Goal: Information Seeking & Learning: Learn about a topic

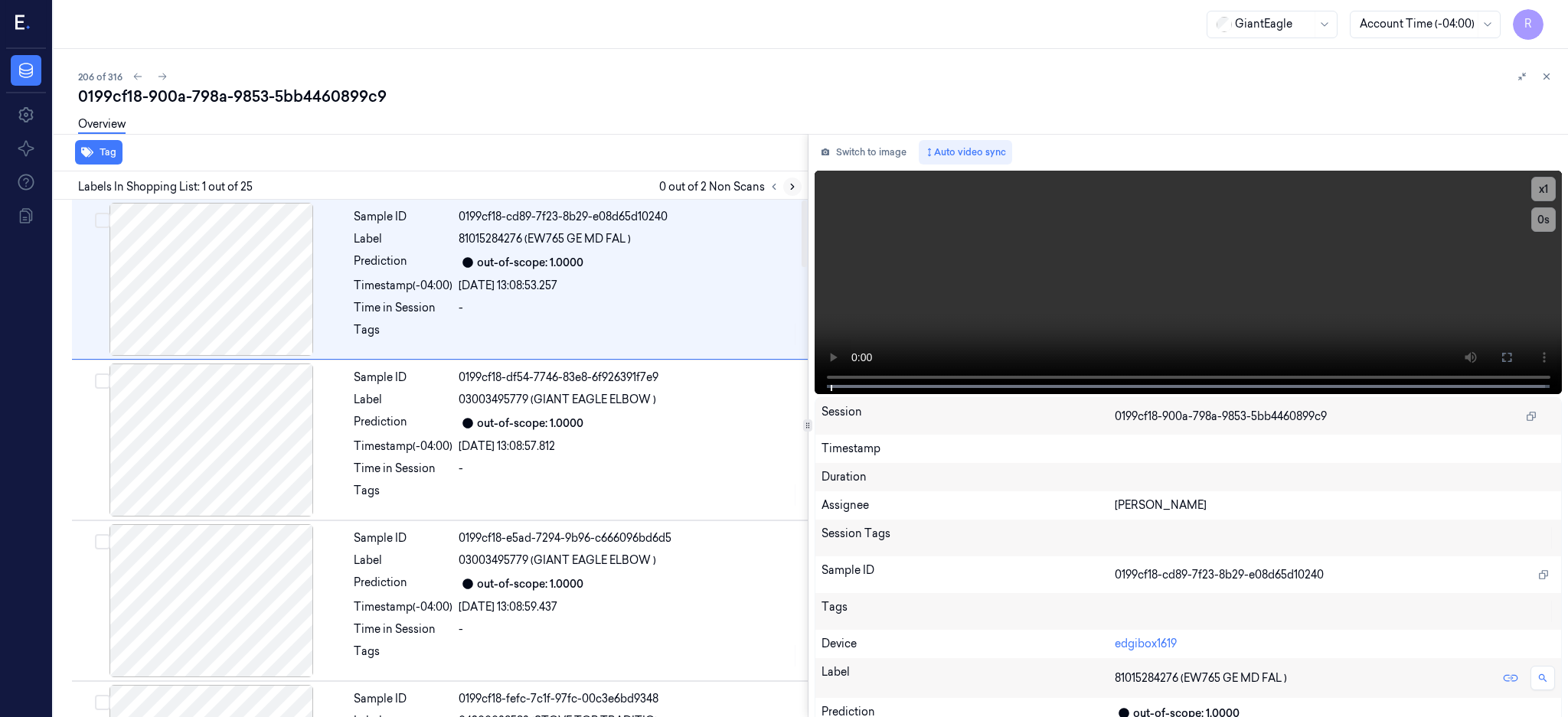
click at [797, 189] on icon at bounding box center [792, 186] width 10 height 10
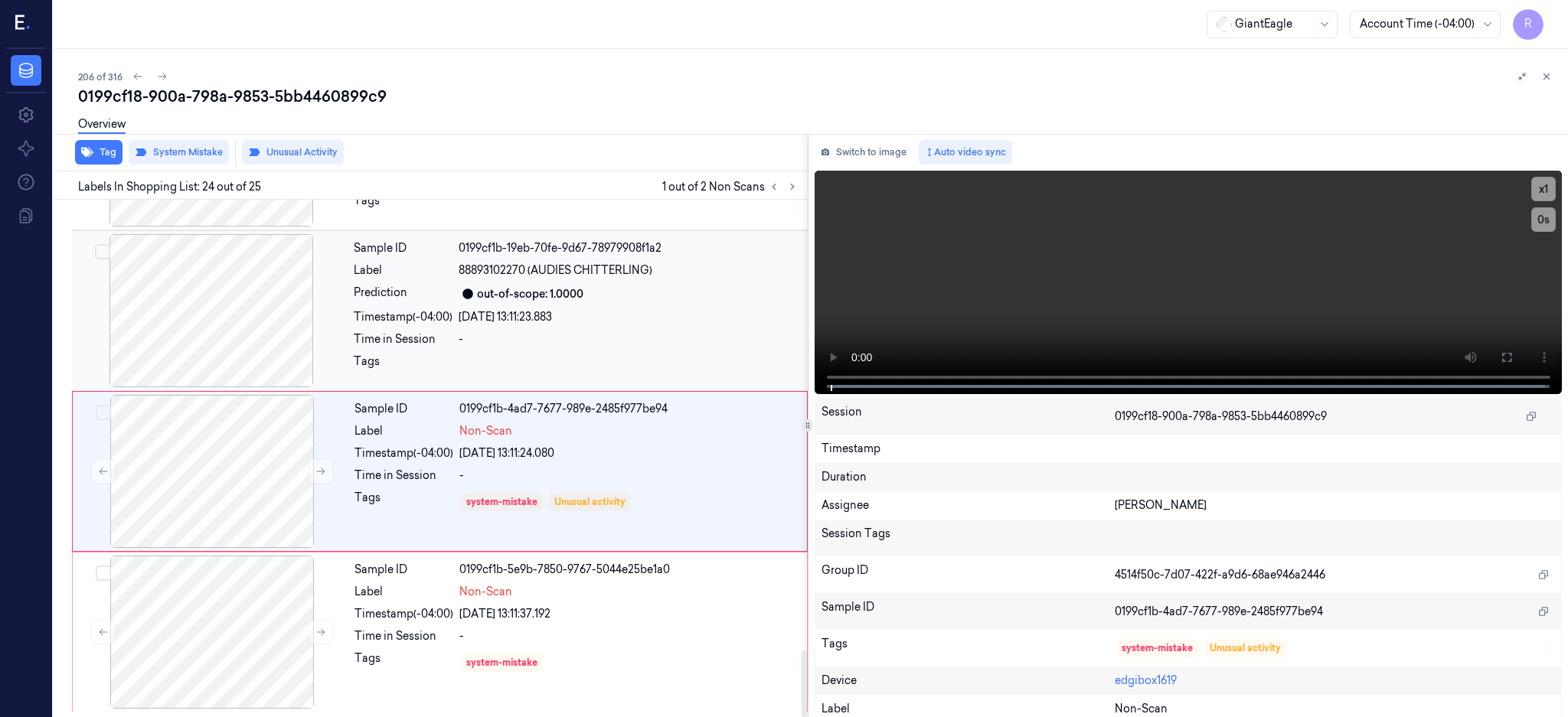
click at [226, 336] on div at bounding box center [210, 311] width 272 height 153
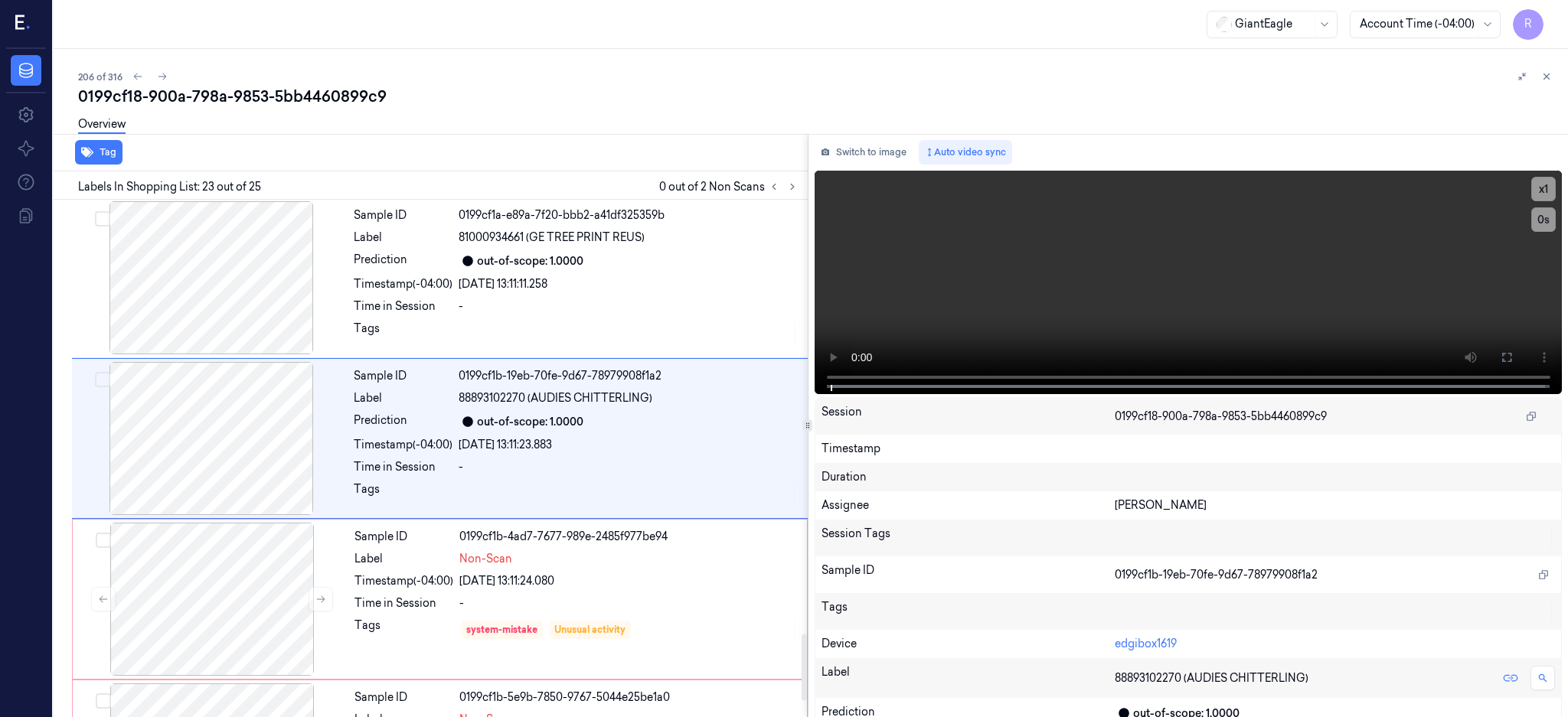
scroll to position [3359, 0]
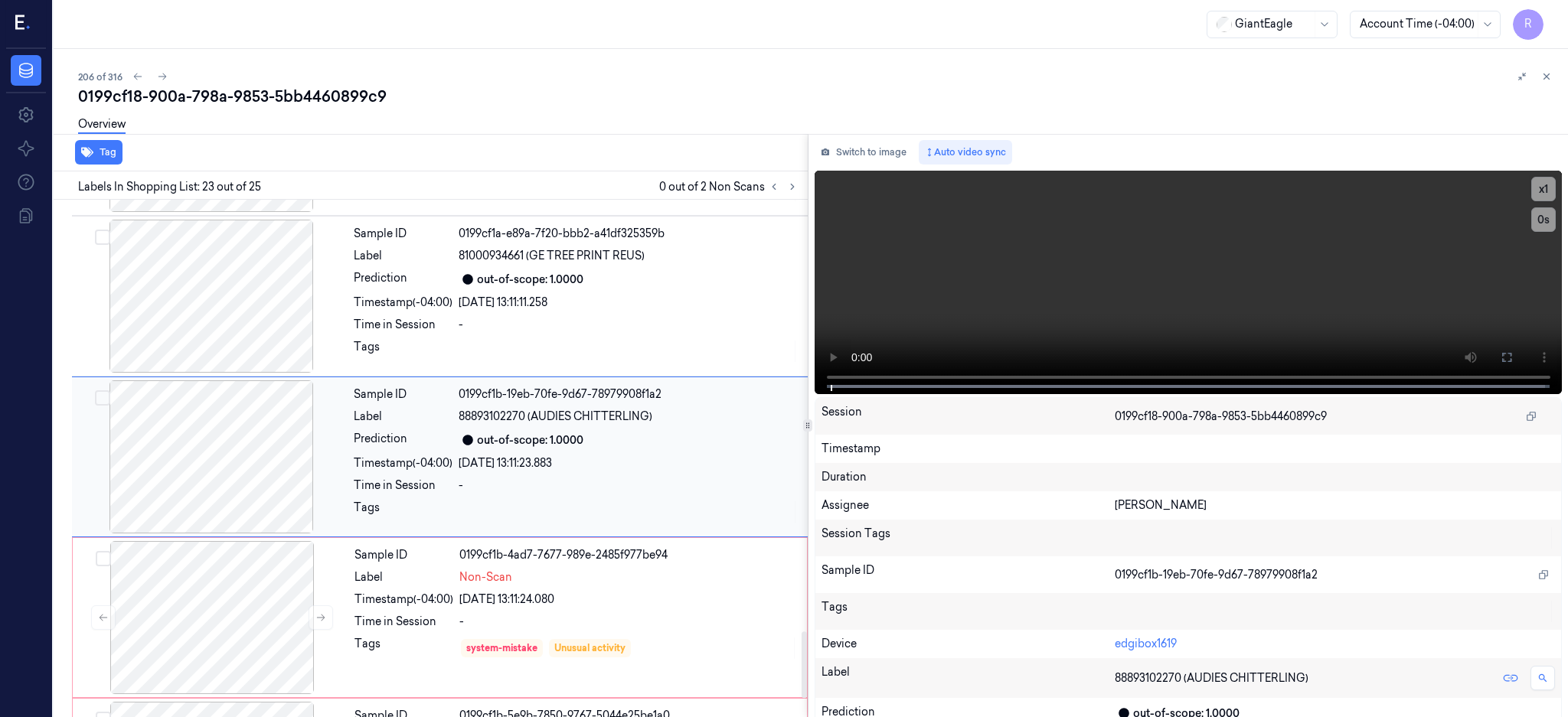
click at [224, 419] on div at bounding box center [210, 457] width 272 height 153
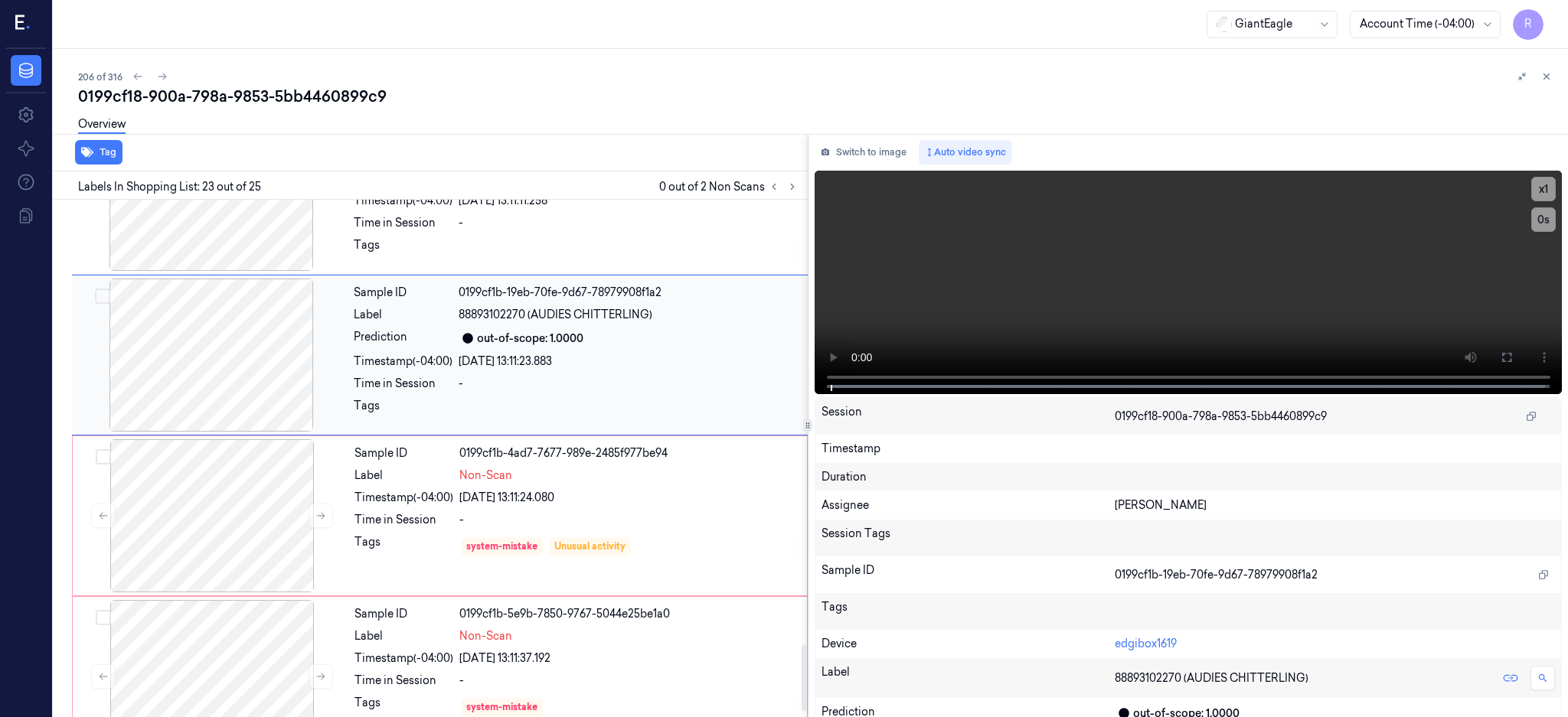
click at [222, 379] on div at bounding box center [210, 355] width 272 height 153
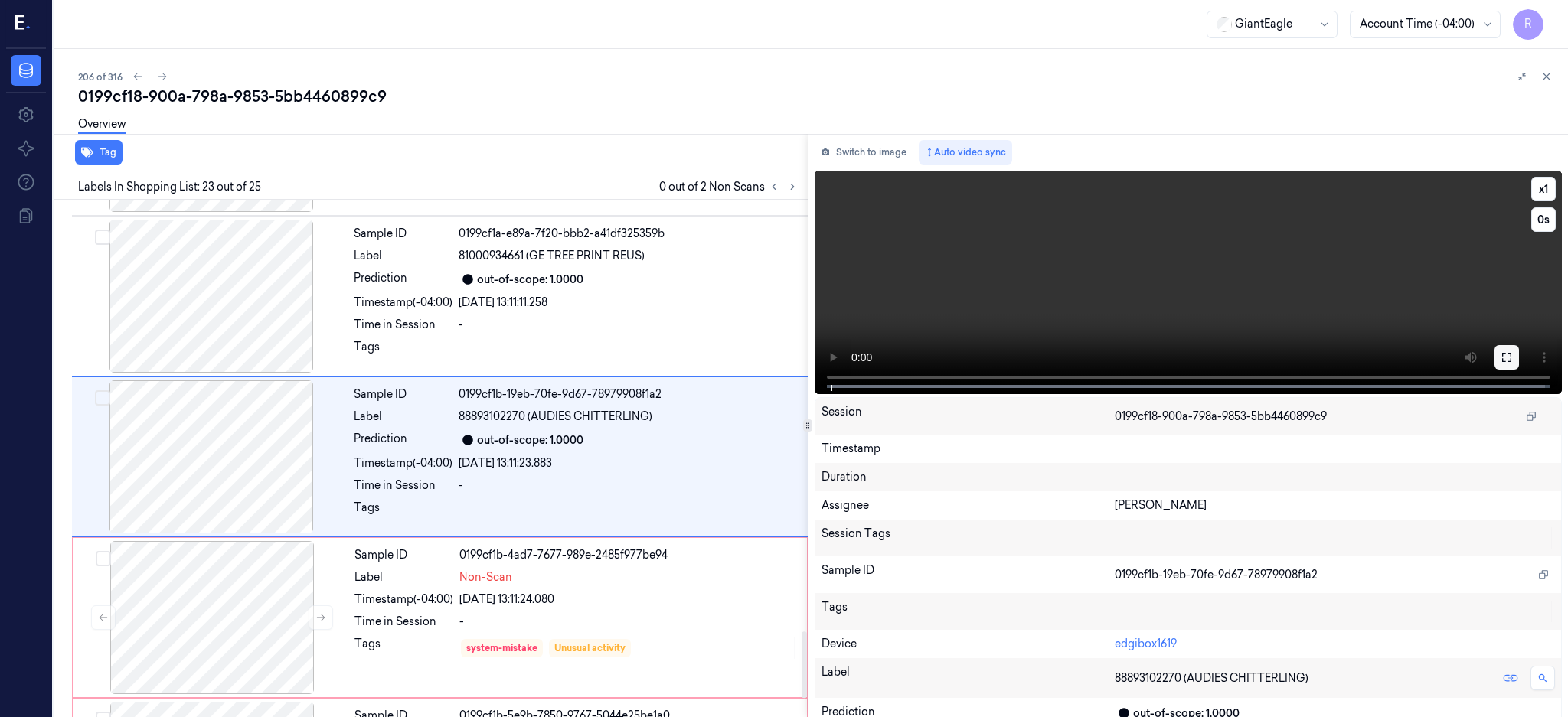
click at [1513, 356] on icon at bounding box center [1506, 357] width 12 height 12
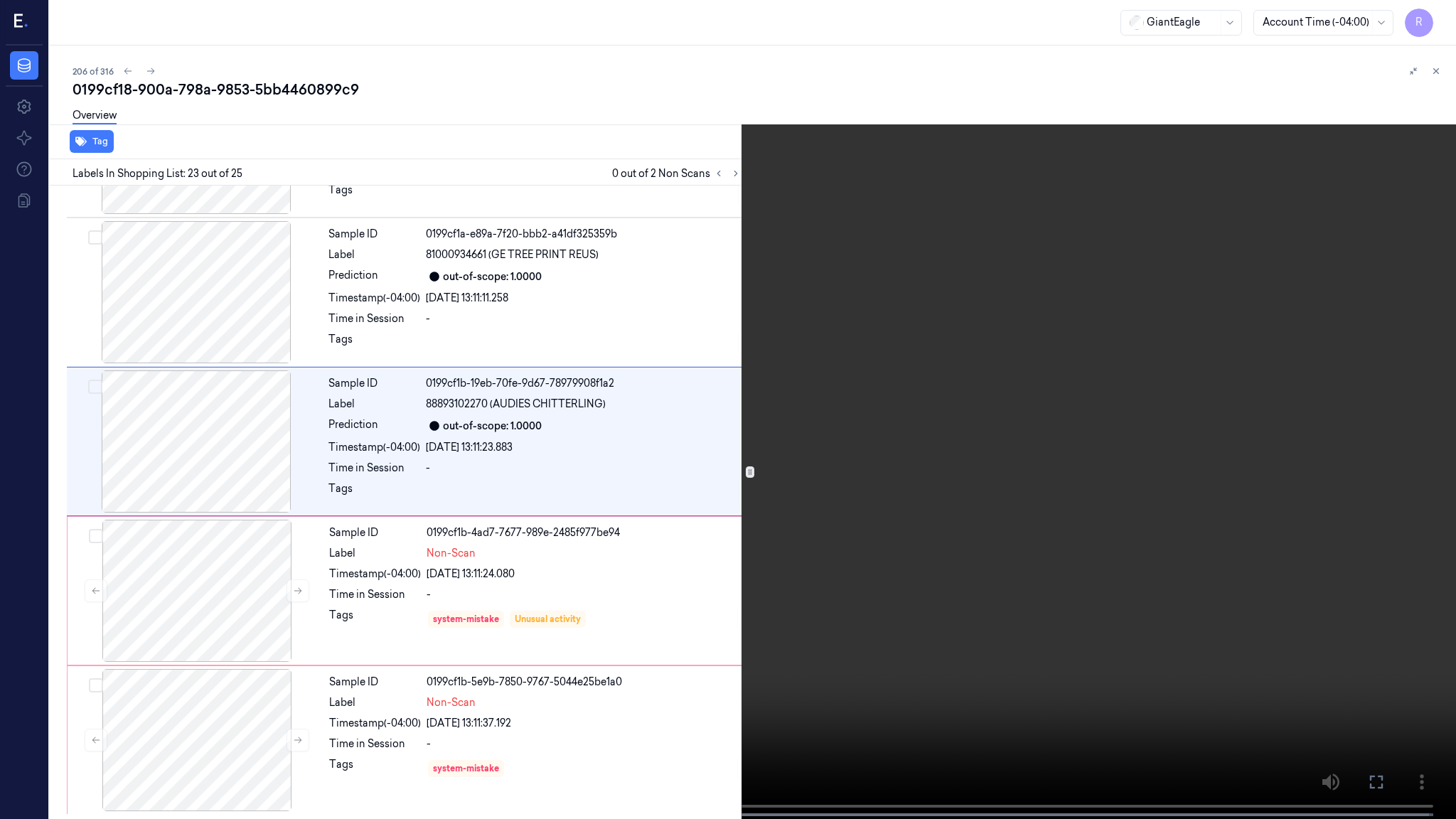
click at [892, 425] on video at bounding box center [728, 411] width 1456 height 822
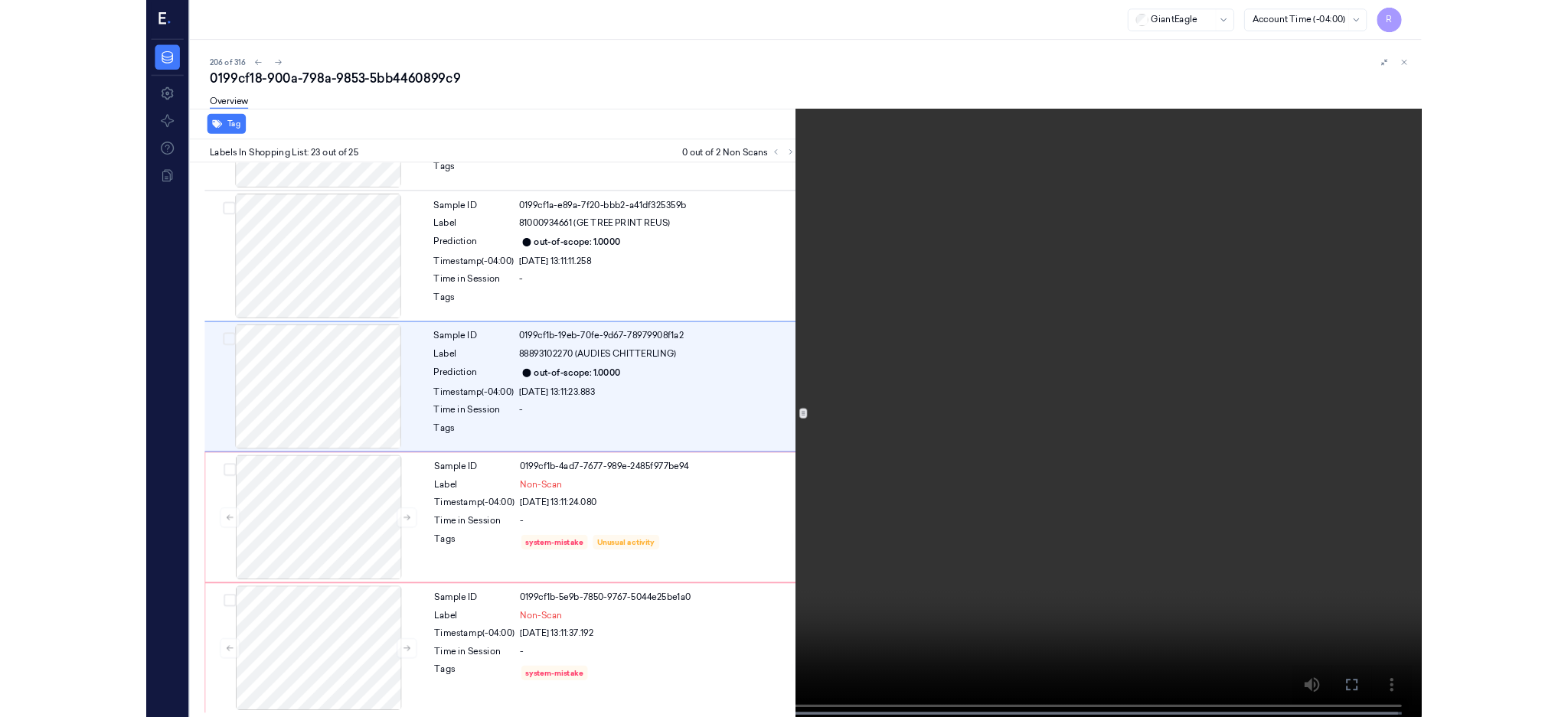
scroll to position [3277, 0]
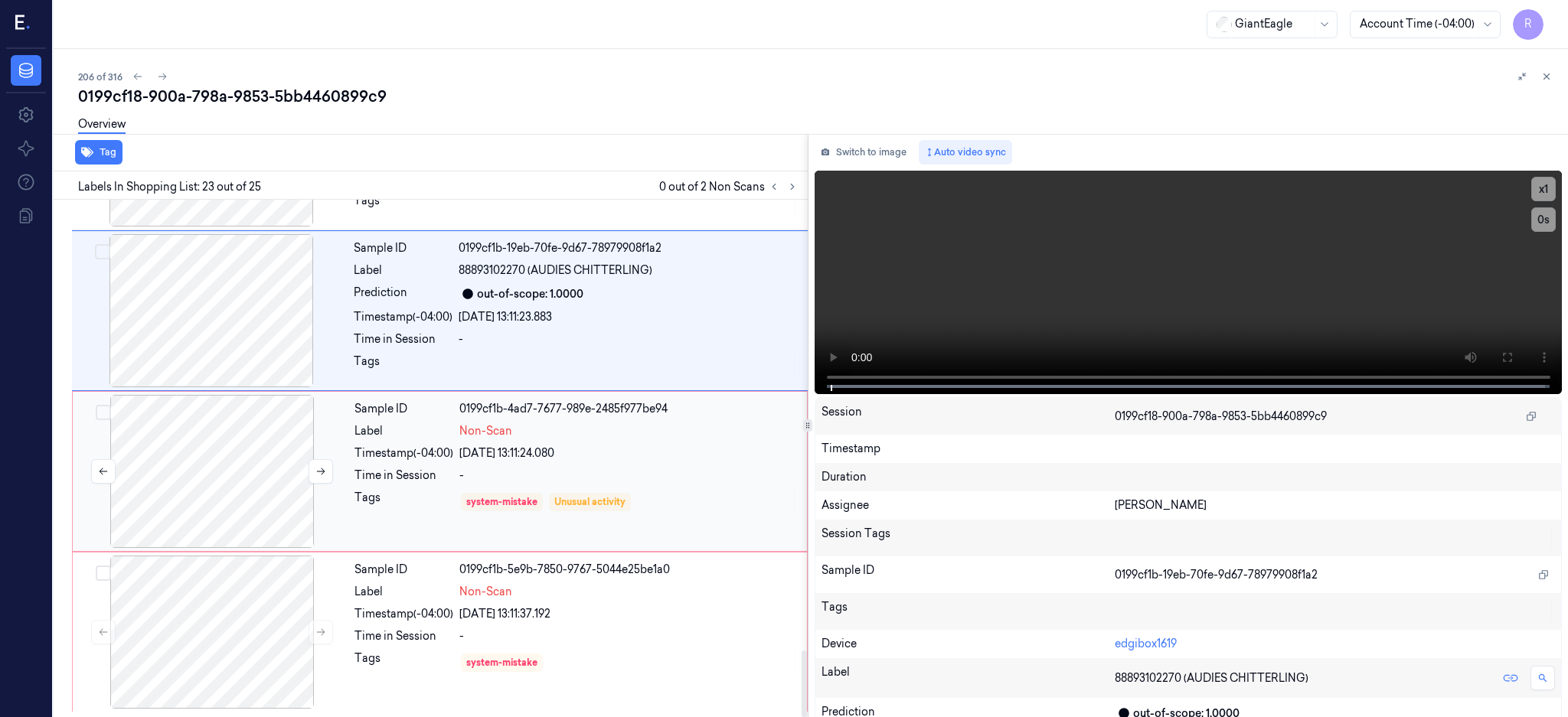
click at [277, 494] on div at bounding box center [211, 471] width 272 height 153
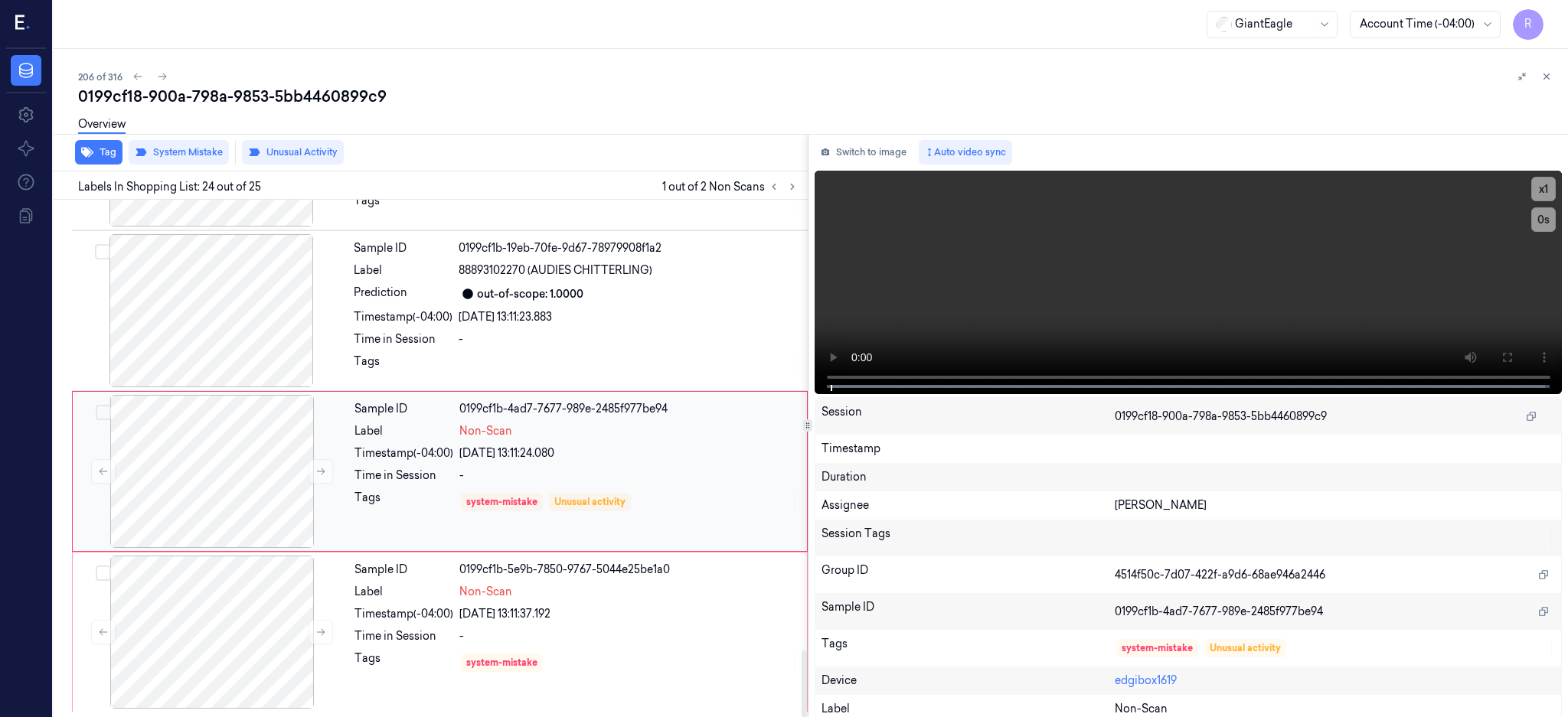
scroll to position [3507, 0]
click at [279, 610] on div at bounding box center [211, 632] width 272 height 153
click at [323, 627] on icon at bounding box center [320, 632] width 10 height 10
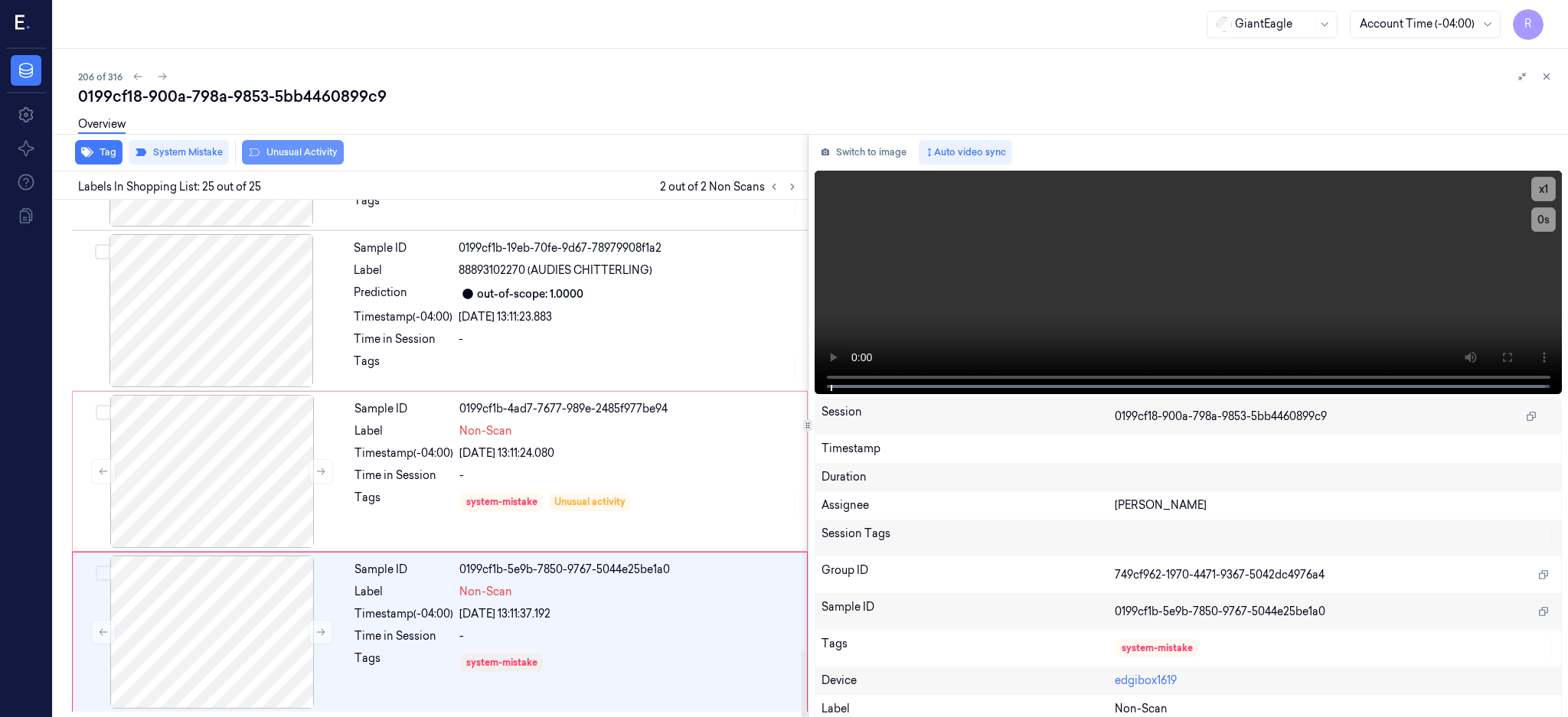
click at [312, 153] on button "Unusual Activity" at bounding box center [292, 152] width 102 height 25
